Goal: Task Accomplishment & Management: Use online tool/utility

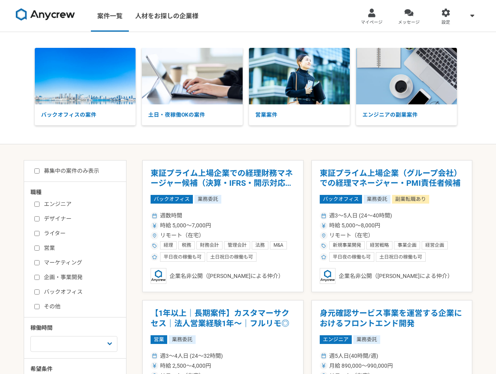
click at [57, 169] on label "募集中の案件のみ表示" at bounding box center [66, 171] width 65 height 8
click at [39, 169] on input "募集中の案件のみ表示" at bounding box center [36, 170] width 5 height 5
checkbox input "true"
click at [53, 207] on label "エンジニア" at bounding box center [79, 204] width 91 height 8
click at [39, 207] on input "エンジニア" at bounding box center [36, 203] width 5 height 5
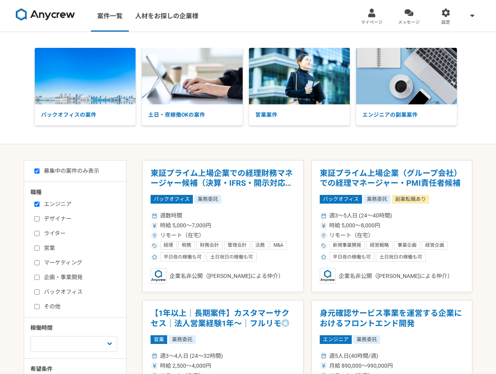
checkbox input "true"
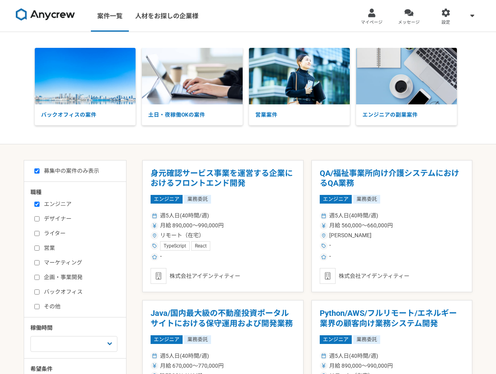
click at [64, 277] on label "企画・事業開発" at bounding box center [79, 277] width 91 height 8
click at [39, 277] on input "企画・事業開発" at bounding box center [36, 276] width 5 height 5
checkbox input "true"
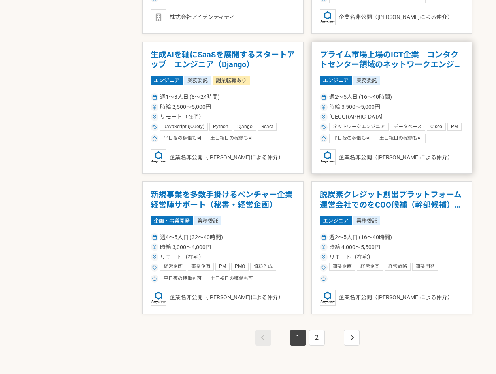
scroll to position [1245, 0]
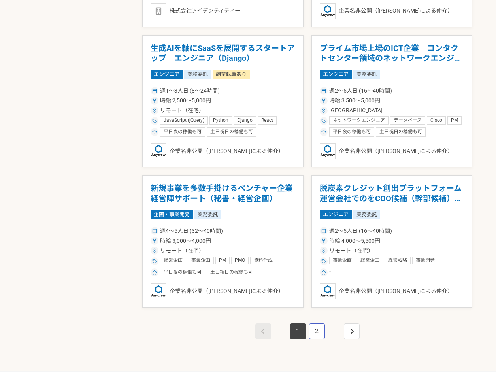
click at [318, 330] on link "2" at bounding box center [317, 331] width 16 height 16
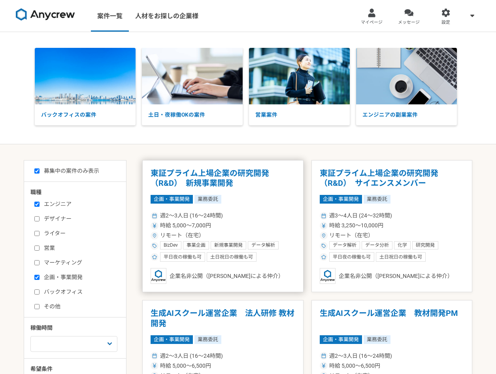
click at [241, 176] on h1 "東証プライム上場企業の研究開発（R&D）　新規事業開発" at bounding box center [222, 178] width 145 height 20
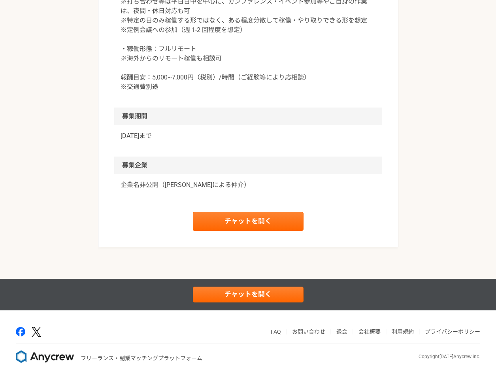
scroll to position [1106, 0]
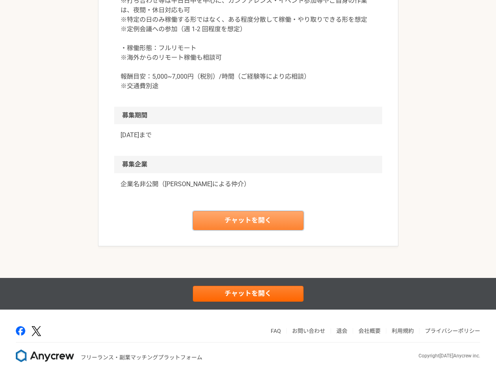
click at [268, 230] on link "チャットを開く" at bounding box center [248, 220] width 111 height 19
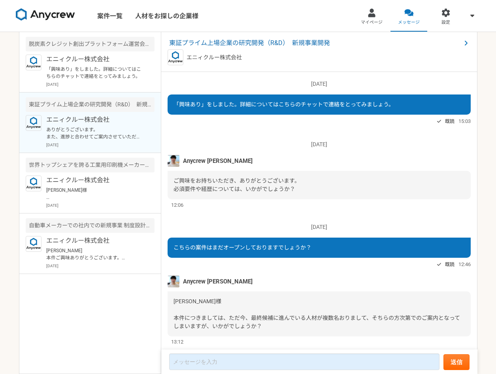
scroll to position [117, 0]
